Goal: Task Accomplishment & Management: Use online tool/utility

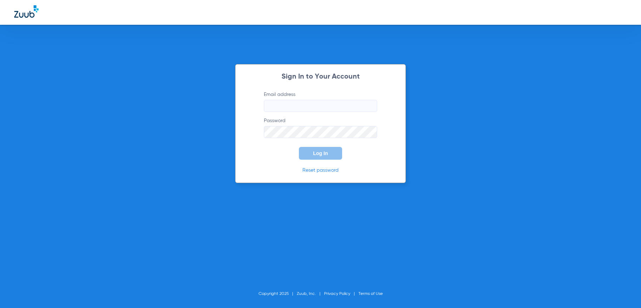
click at [324, 100] on input "Email address" at bounding box center [320, 106] width 113 height 12
click at [330, 157] on button "Log In" at bounding box center [320, 153] width 43 height 13
click at [317, 108] on input "[EMAIL_ADDRESS][DOMAIN_NAME]" at bounding box center [320, 106] width 113 height 12
type input "[EMAIL_ADDRESS][DOMAIN_NAME]"
click at [338, 150] on button "Log In" at bounding box center [320, 153] width 43 height 13
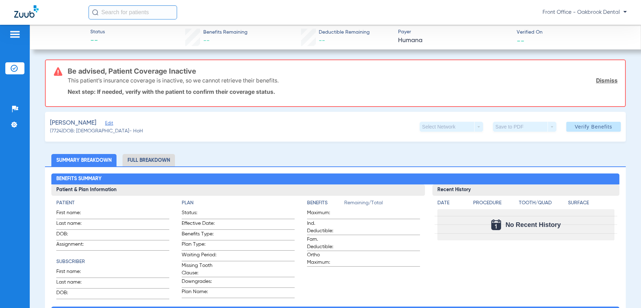
click at [102, 119] on div "[PERSON_NAME]" at bounding box center [96, 123] width 93 height 9
click at [106, 122] on span "Edit" at bounding box center [108, 124] width 6 height 7
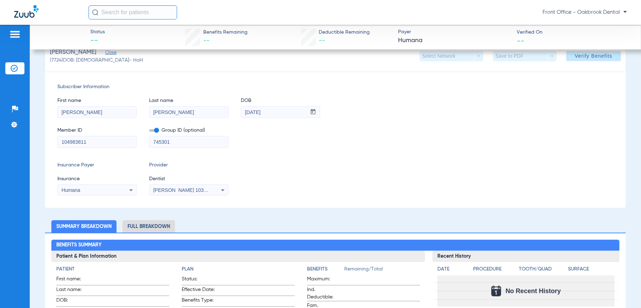
scroll to position [35, 0]
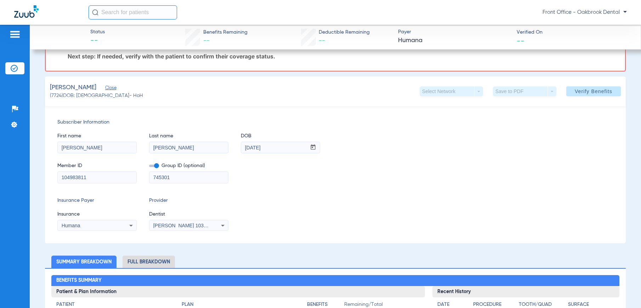
drag, startPoint x: 97, startPoint y: 177, endPoint x: 25, endPoint y: 179, distance: 72.2
click at [25, 179] on div "Patients Insurance Verification Setup Help Center Settings Status -- Benefits R…" at bounding box center [320, 179] width 641 height 308
type input "024040328"
drag, startPoint x: 208, startPoint y: 181, endPoint x: 140, endPoint y: 174, distance: 67.9
click at [140, 174] on div "Member ID 024040328 Group ID (optional) 745301" at bounding box center [335, 169] width 556 height 27
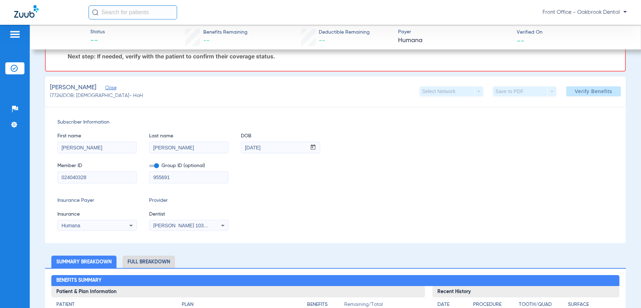
type input "955691"
click at [123, 229] on div "Humana" at bounding box center [97, 225] width 79 height 8
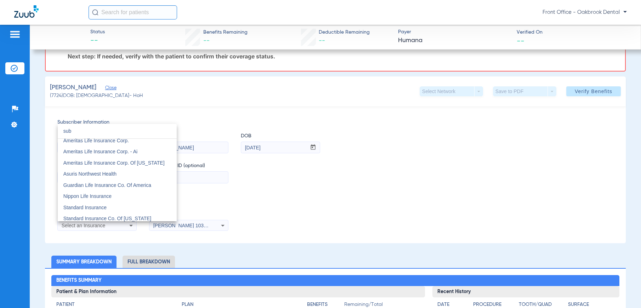
scroll to position [0, 0]
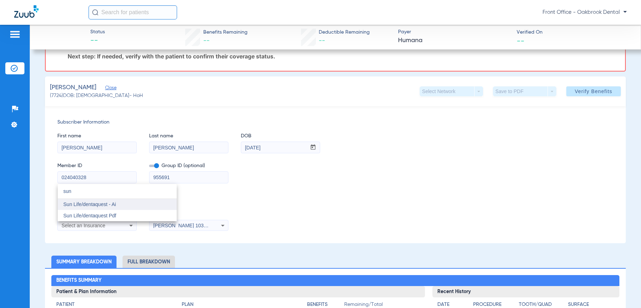
type input "sun"
click at [117, 207] on mat-option "Sun Life/dentaquest - Ai" at bounding box center [117, 204] width 119 height 11
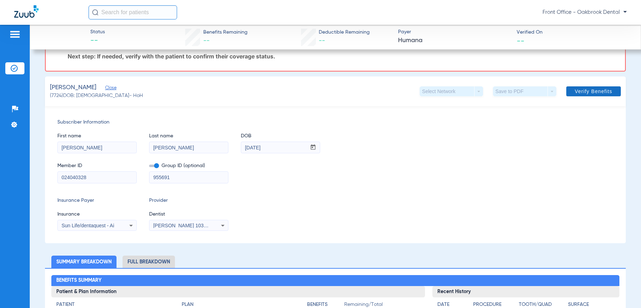
click at [586, 93] on span "Verify Benefits" at bounding box center [593, 91] width 38 height 6
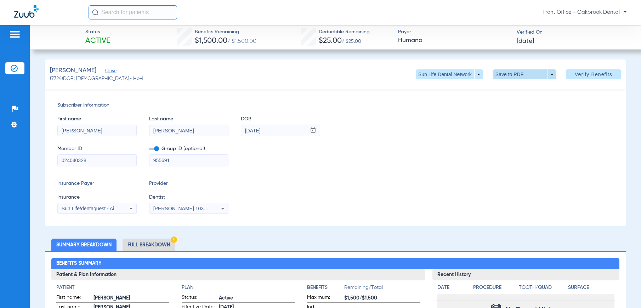
click at [548, 74] on span at bounding box center [524, 74] width 63 height 10
click at [519, 87] on span "Save to PDF" at bounding box center [522, 88] width 28 height 5
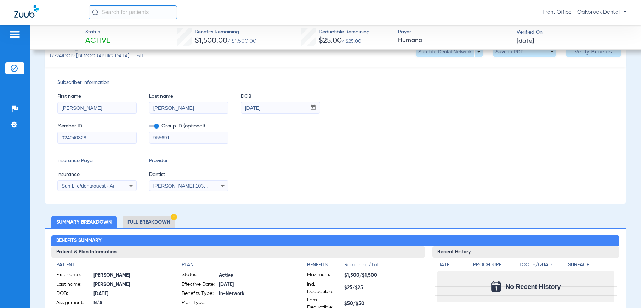
scroll to position [19, 0]
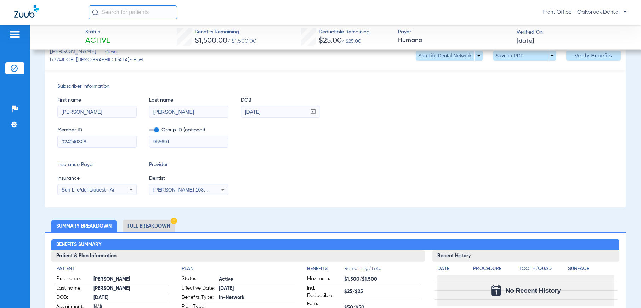
click at [544, 135] on div "Member ID 024040328 Group ID (optional) 955691" at bounding box center [335, 133] width 556 height 27
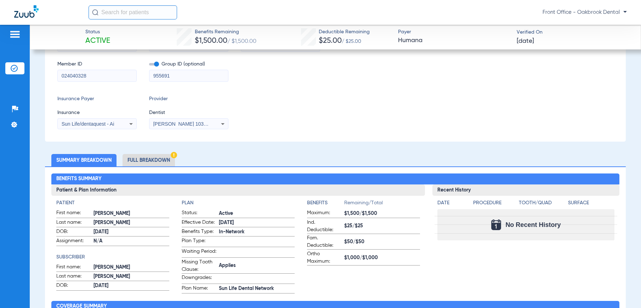
scroll to position [125, 0]
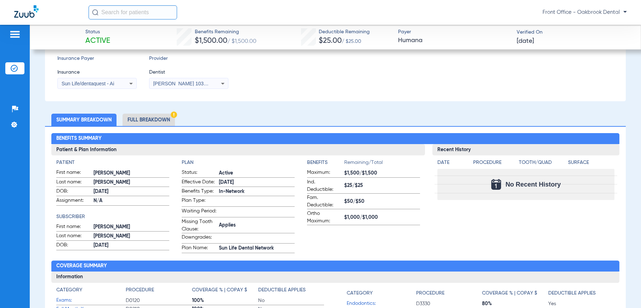
click at [137, 118] on li "Full Breakdown" at bounding box center [148, 120] width 52 height 12
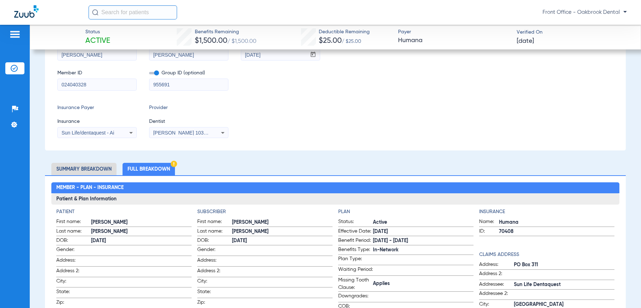
scroll to position [0, 0]
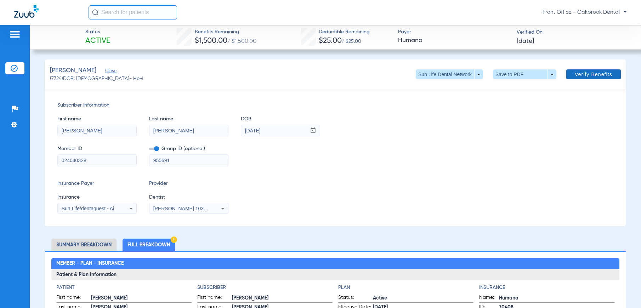
click at [591, 74] on span "Verify Benefits" at bounding box center [593, 74] width 38 height 6
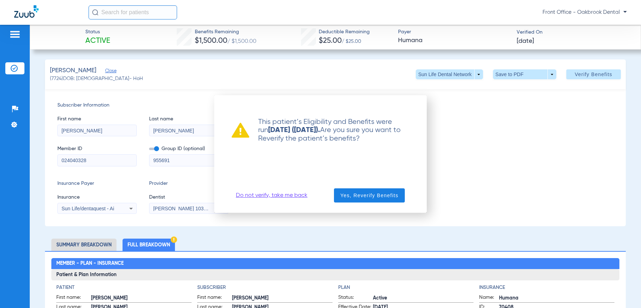
click at [500, 161] on div at bounding box center [320, 154] width 641 height 308
click at [259, 190] on div "Do not verify, take me back Yes, Reverify Benefits" at bounding box center [320, 195] width 195 height 18
click at [264, 198] on link "Do not verify, take me back" at bounding box center [271, 195] width 71 height 7
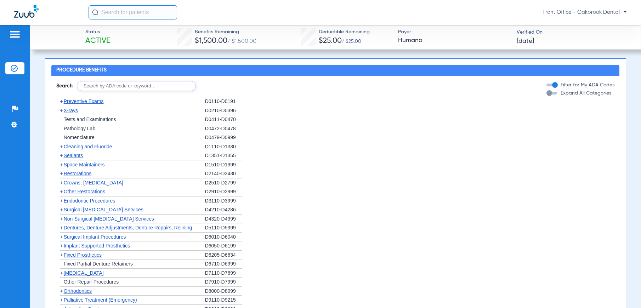
scroll to position [708, 0]
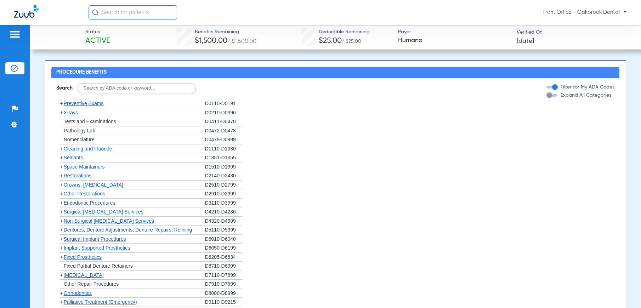
click at [546, 98] on div "button" at bounding box center [549, 95] width 6 height 6
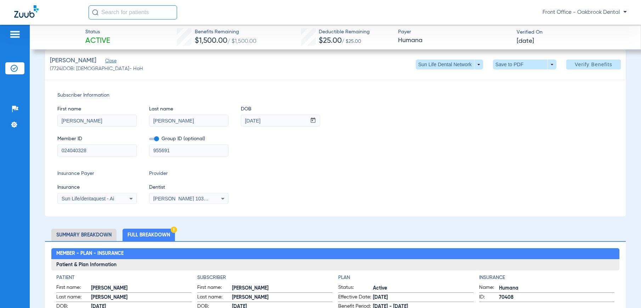
scroll to position [0, 0]
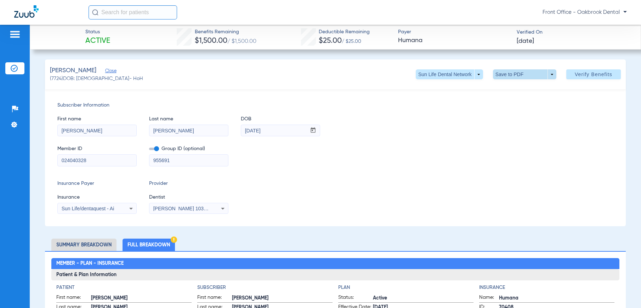
click at [547, 75] on span at bounding box center [524, 74] width 63 height 10
click at [532, 89] on span "Save to PDF" at bounding box center [522, 88] width 28 height 5
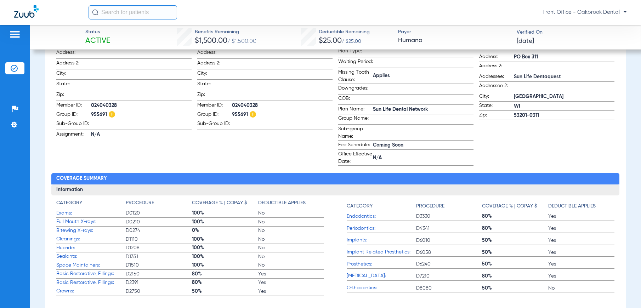
scroll to position [283, 0]
click at [247, 104] on span "024040328" at bounding box center [282, 105] width 101 height 7
copy span "024040328"
